Goal: Transaction & Acquisition: Purchase product/service

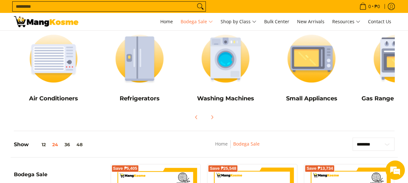
scroll to position [100, 0]
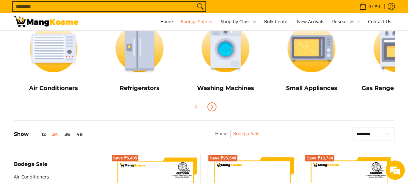
click at [214, 108] on span "Next" at bounding box center [212, 107] width 8 height 8
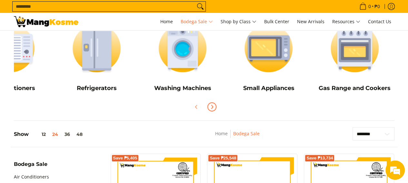
scroll to position [0, 0]
click at [263, 53] on img at bounding box center [269, 48] width 80 height 60
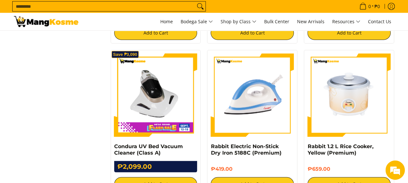
scroll to position [870, 0]
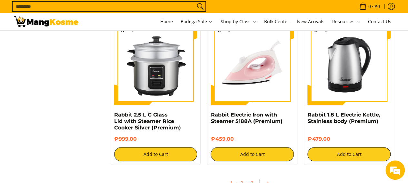
scroll to position [1257, 0]
